Goal: Information Seeking & Learning: Learn about a topic

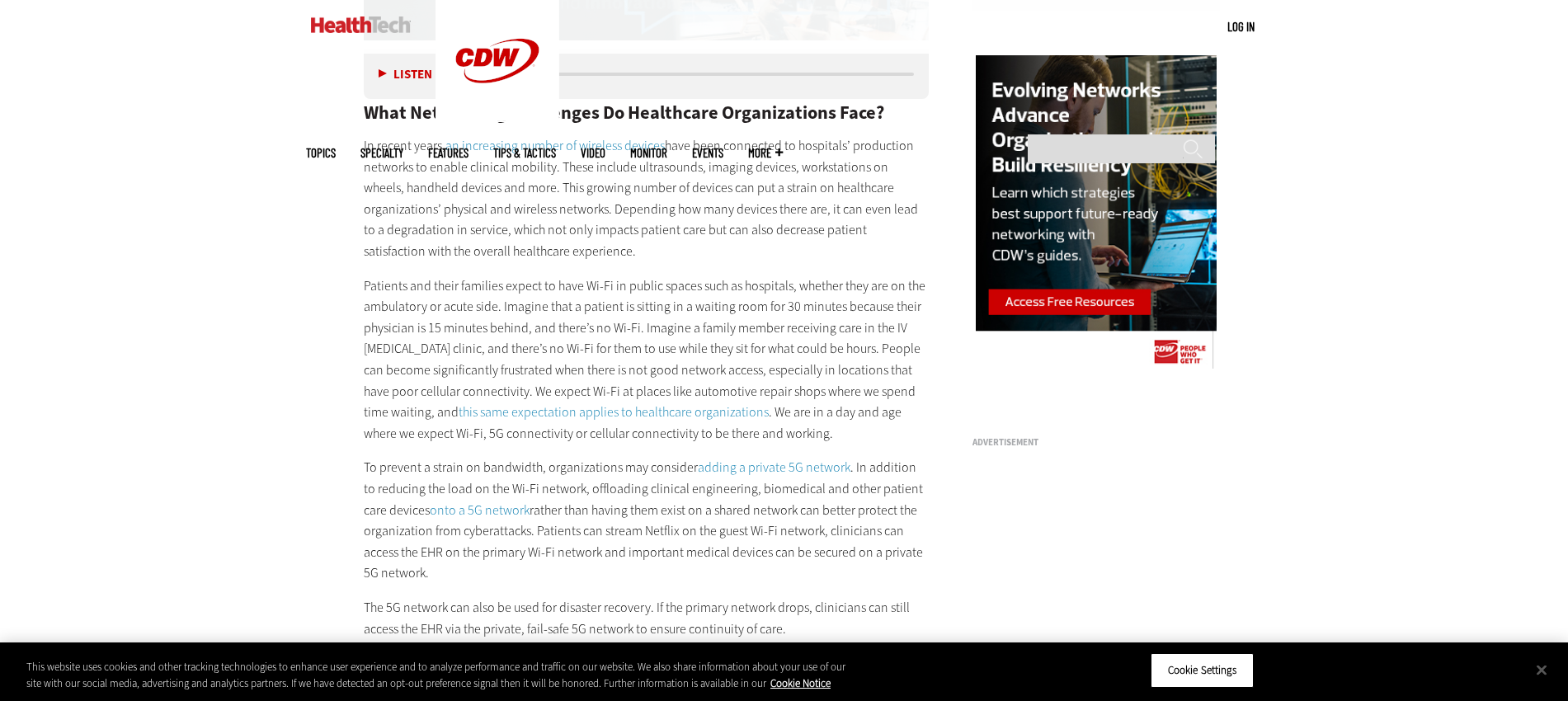
scroll to position [1784, 0]
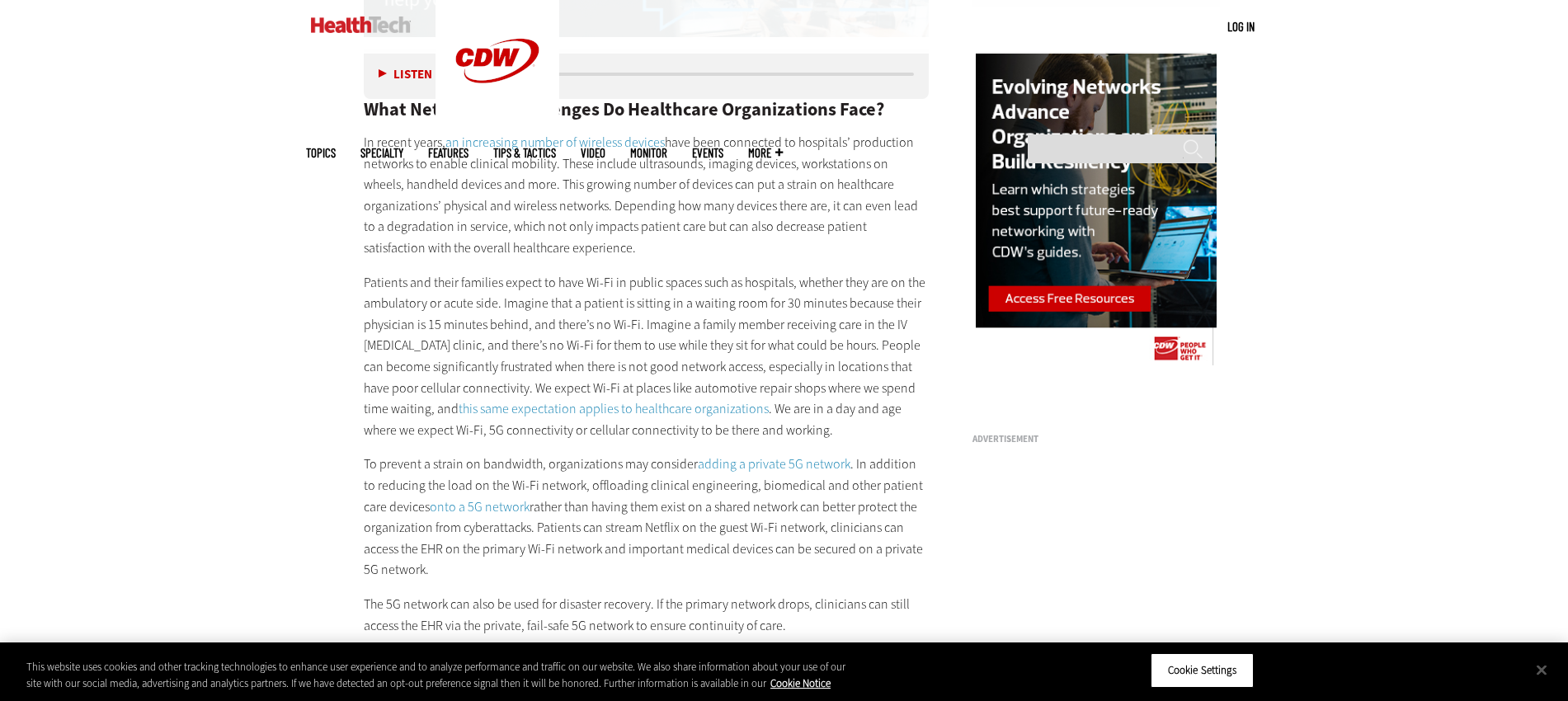
click at [584, 460] on p "To prevent a strain on bandwidth, organizations may consider adding a private 5…" at bounding box center [646, 517] width 566 height 127
click at [580, 462] on p "To prevent a strain on bandwidth, organizations may consider adding a private 5…" at bounding box center [646, 517] width 566 height 127
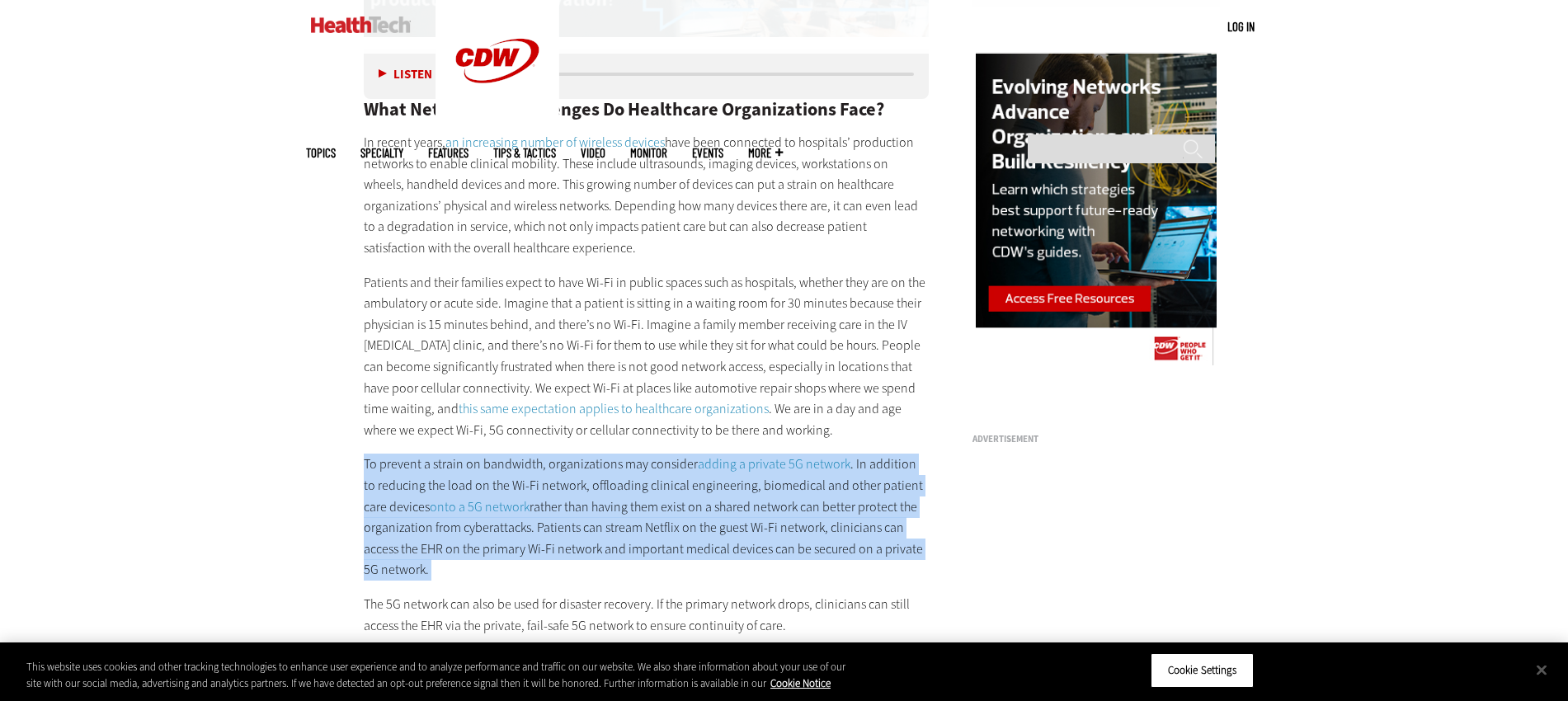
click at [580, 462] on p "To prevent a strain on bandwidth, organizations may consider adding a private 5…" at bounding box center [646, 517] width 566 height 127
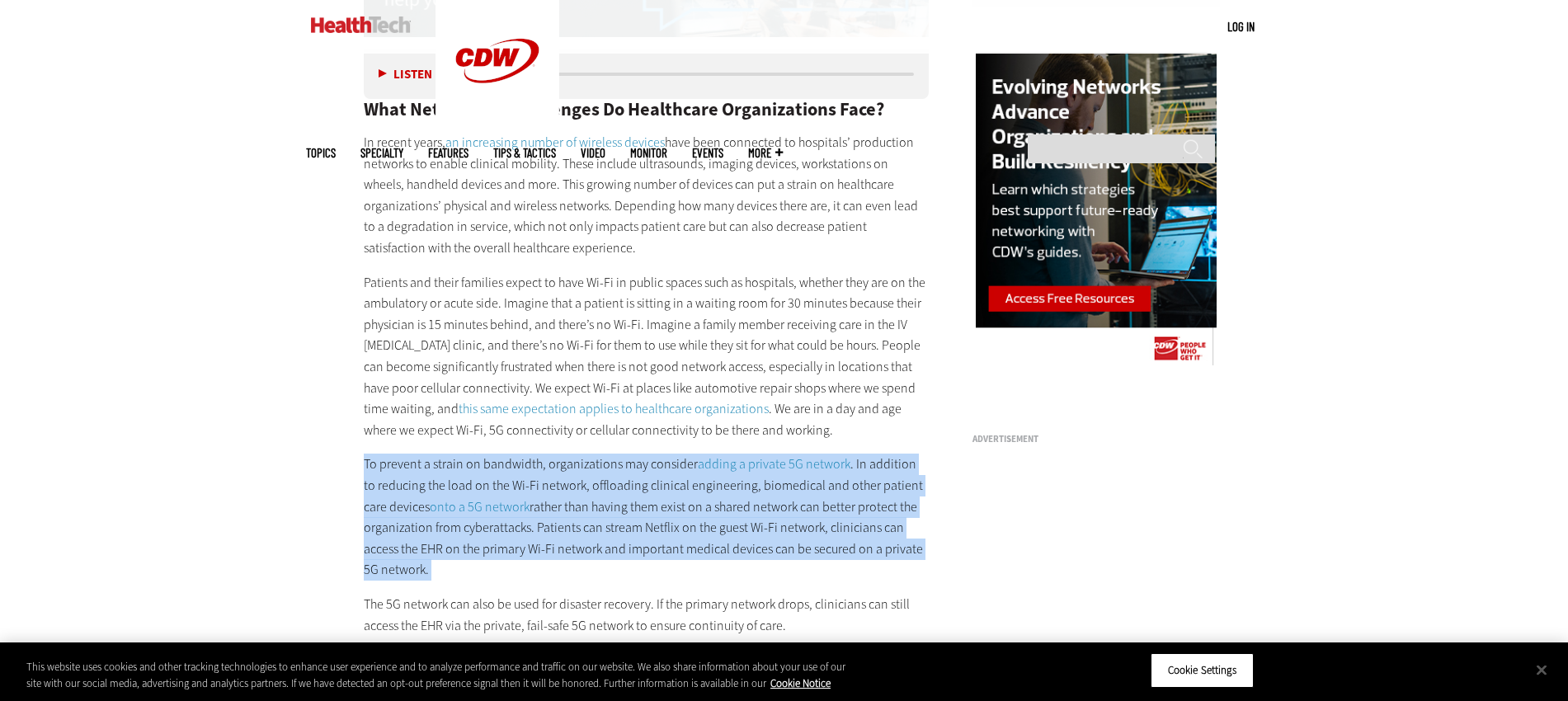
click at [580, 462] on p "To prevent a strain on bandwidth, organizations may consider adding a private 5…" at bounding box center [646, 517] width 566 height 127
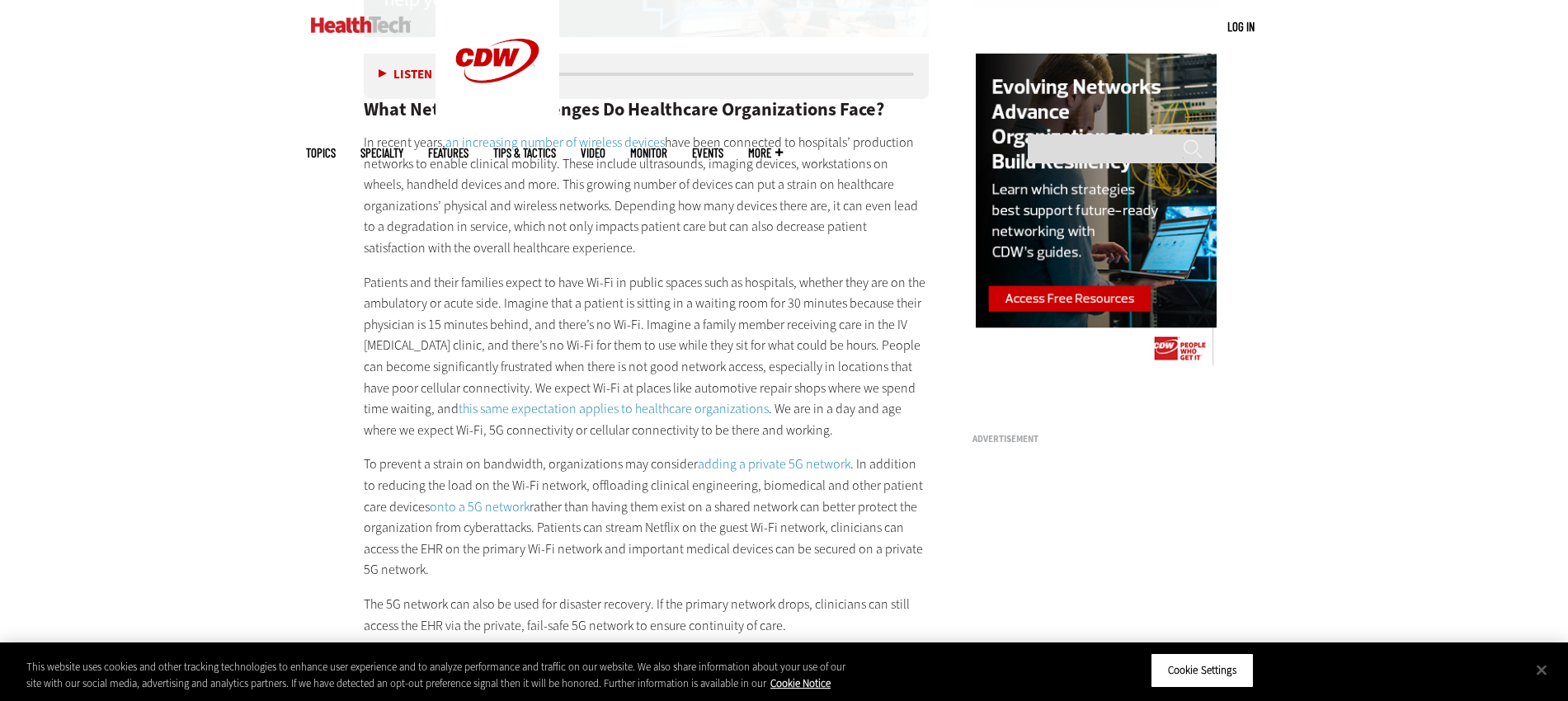
click at [411, 371] on p "Patients and their families expect to have Wi-Fi in public spaces such as hospi…" at bounding box center [646, 356] width 566 height 169
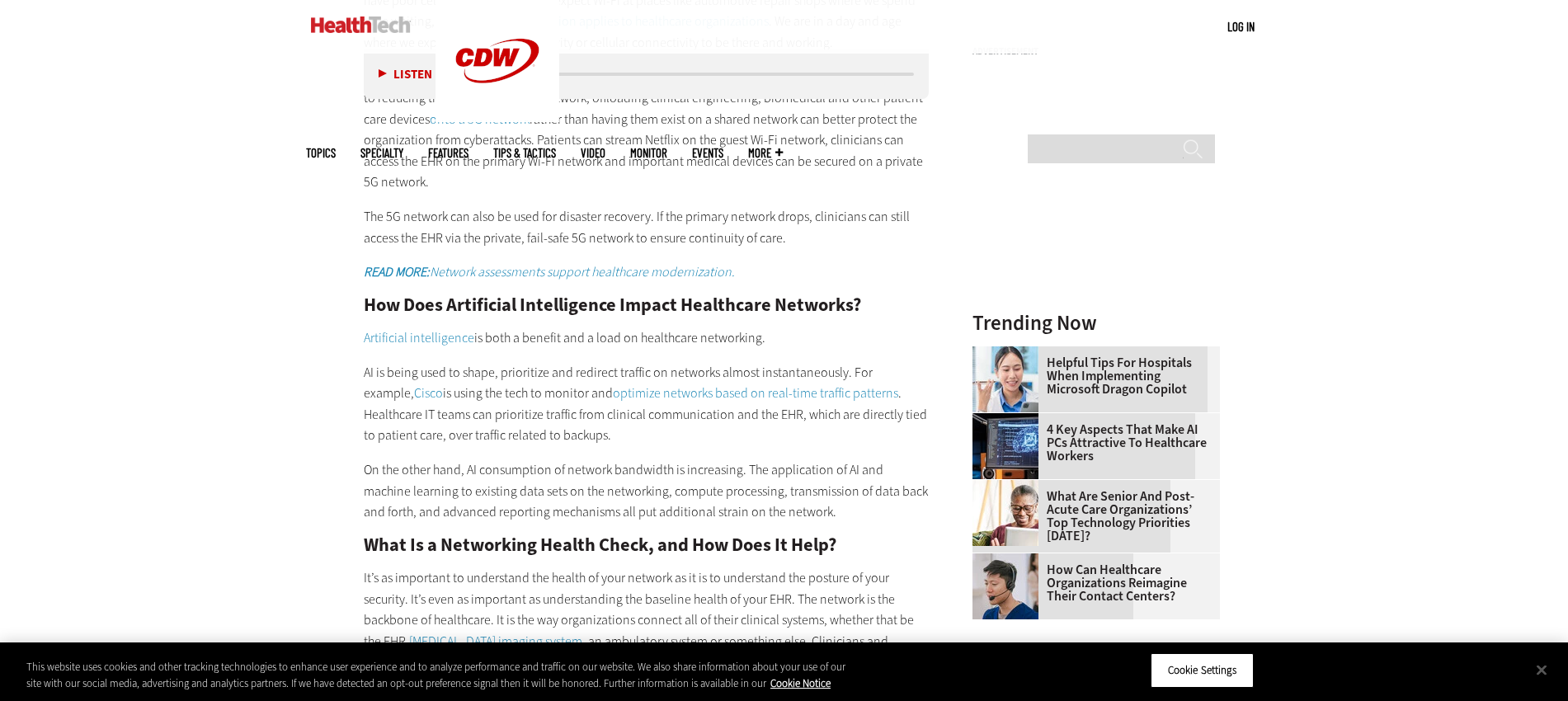
scroll to position [2180, 0]
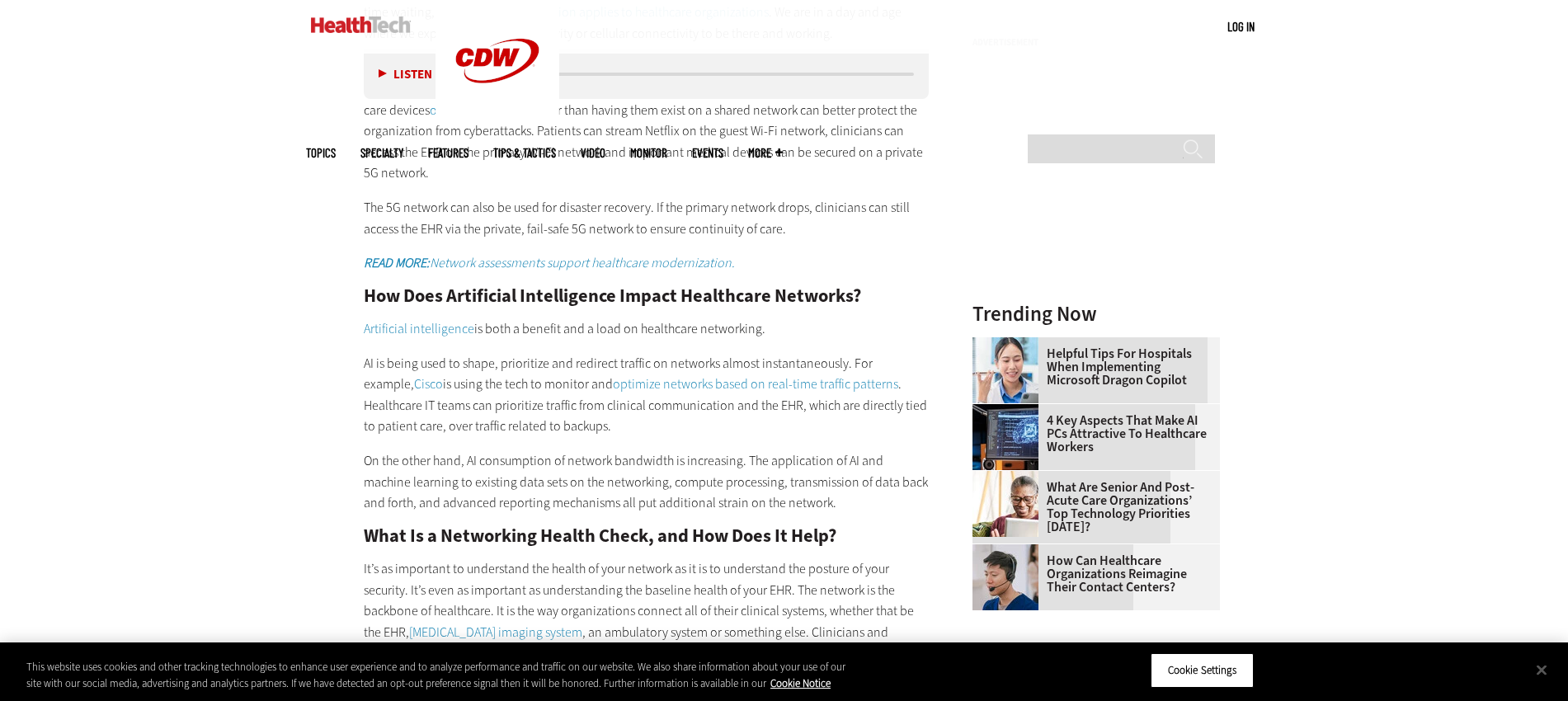
click at [411, 371] on p "AI is being used to shape, prioritize and redirect traffic on networks almost i…" at bounding box center [646, 394] width 566 height 84
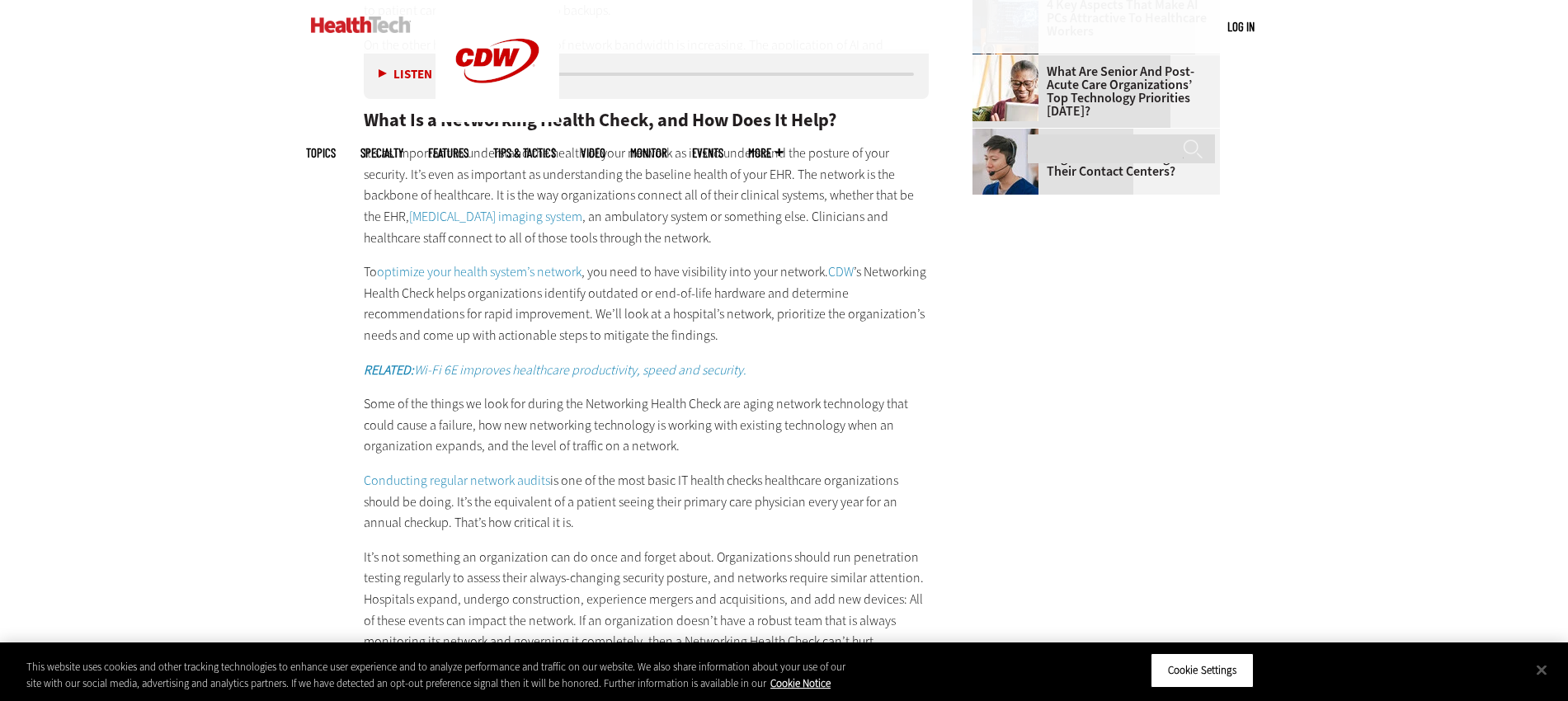
scroll to position [2597, 0]
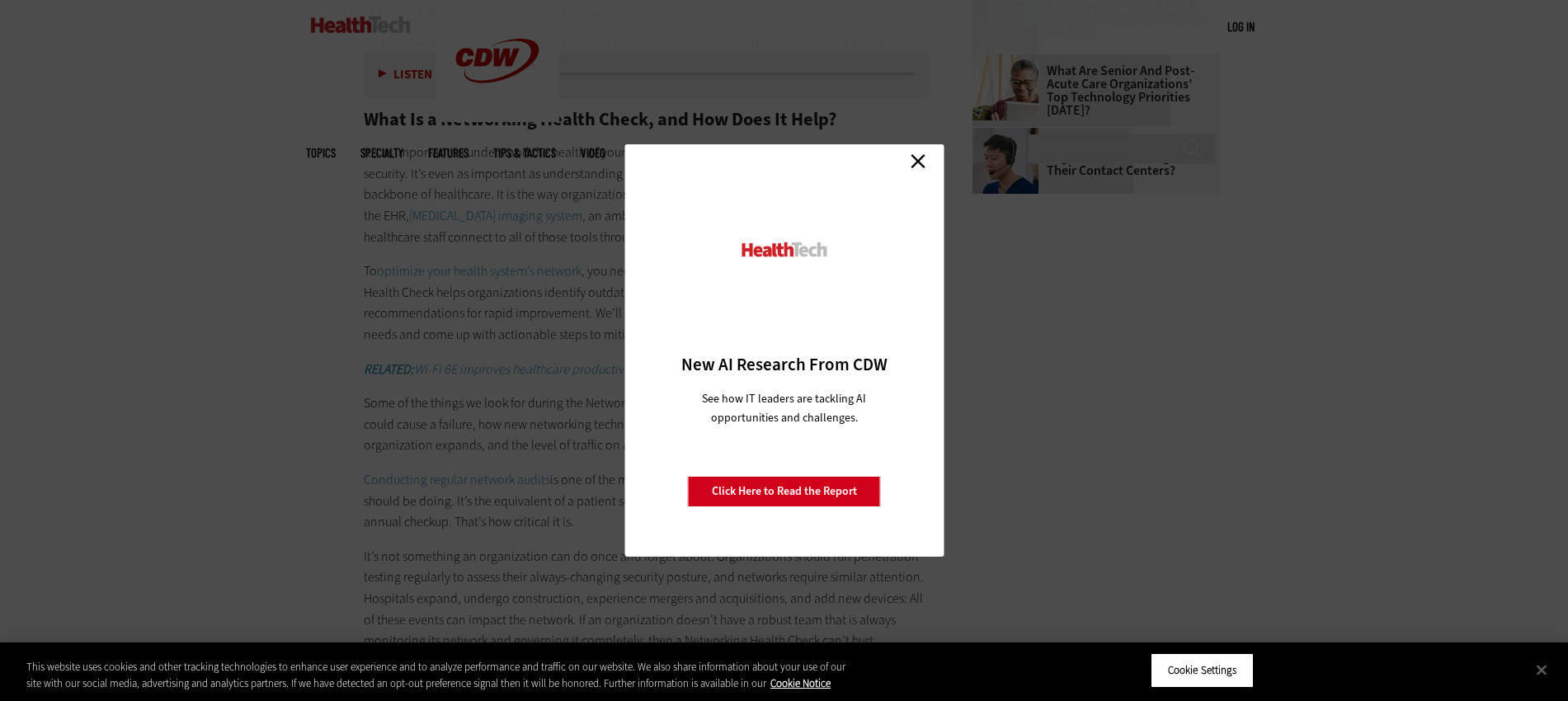
click at [919, 160] on link "Close" at bounding box center [918, 160] width 25 height 25
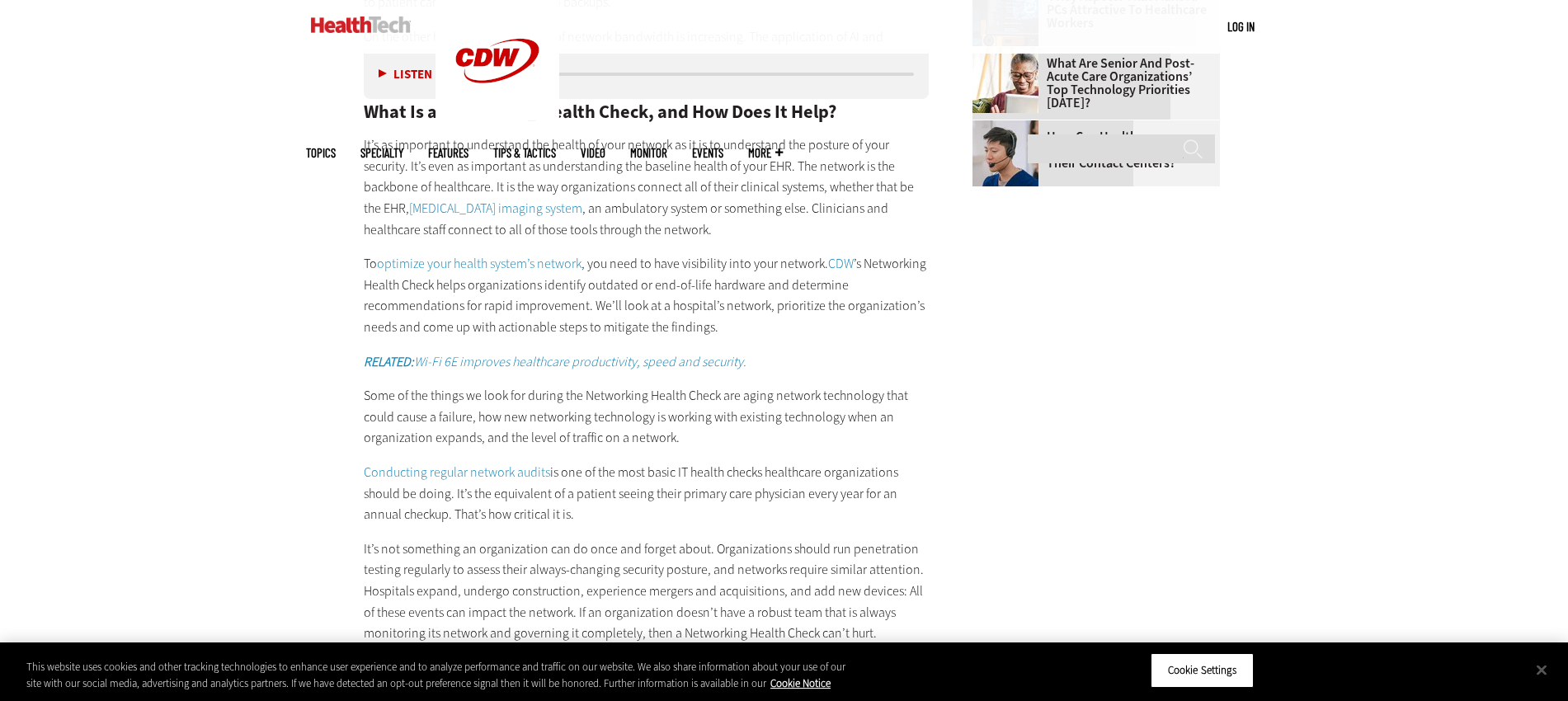
scroll to position [2608, 0]
